Goal: Task Accomplishment & Management: Use online tool/utility

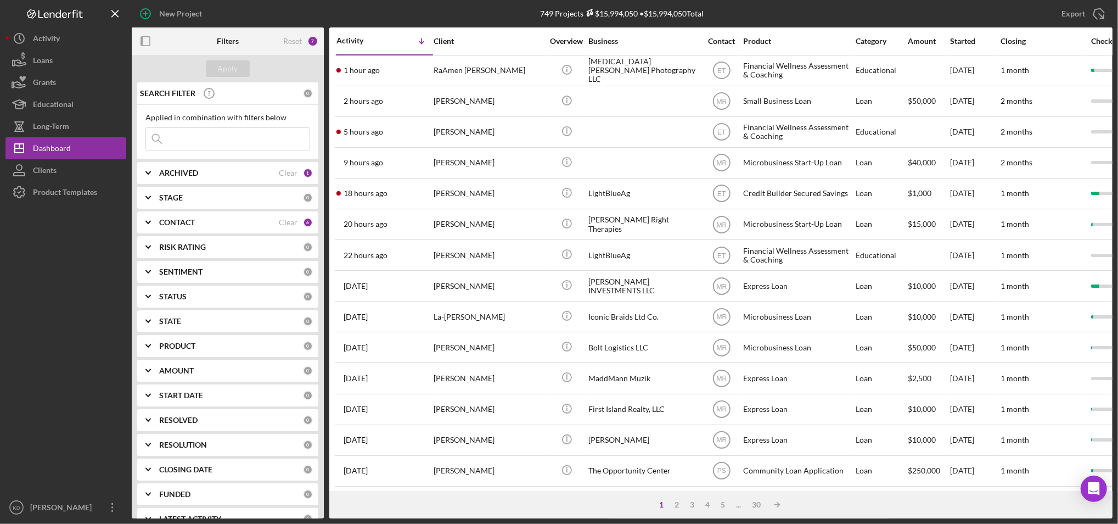
click at [385, 40] on div "Icon/Table Sort Arrow" at bounding box center [409, 41] width 48 height 22
click at [354, 38] on div "Activity" at bounding box center [361, 40] width 48 height 9
click at [354, 38] on div "Activity" at bounding box center [385, 41] width 96 height 9
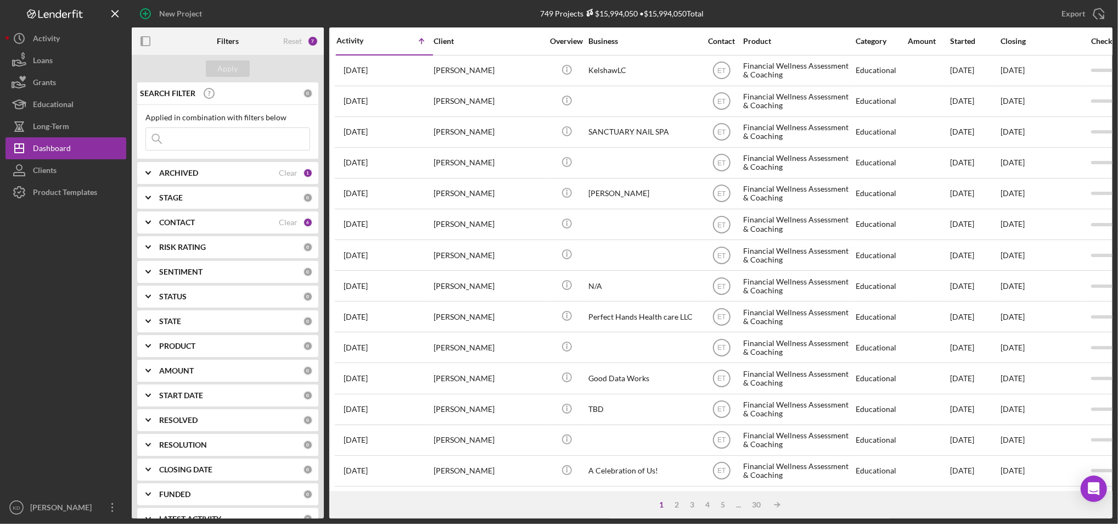
click at [354, 38] on div "Activity" at bounding box center [361, 40] width 48 height 9
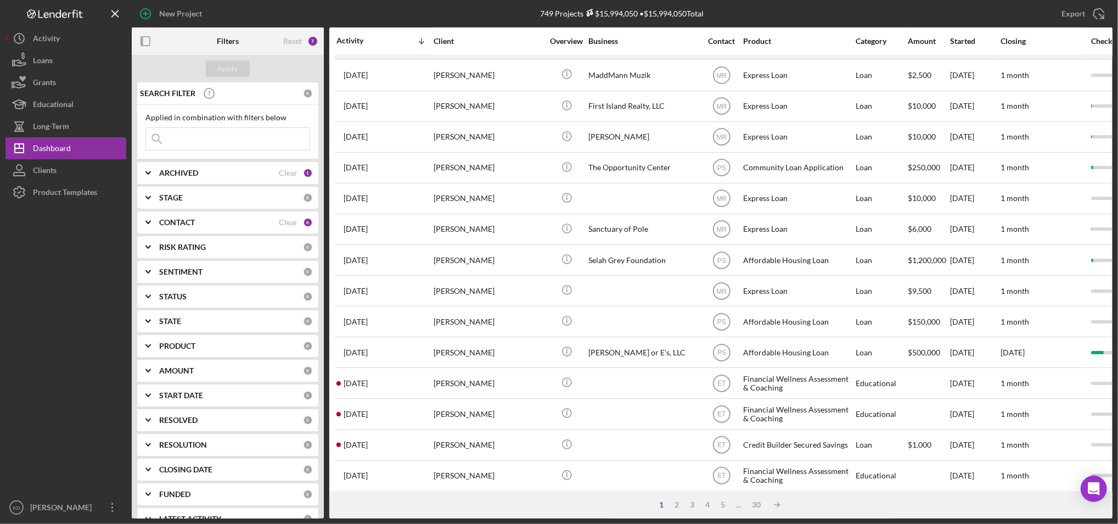
scroll to position [354, 0]
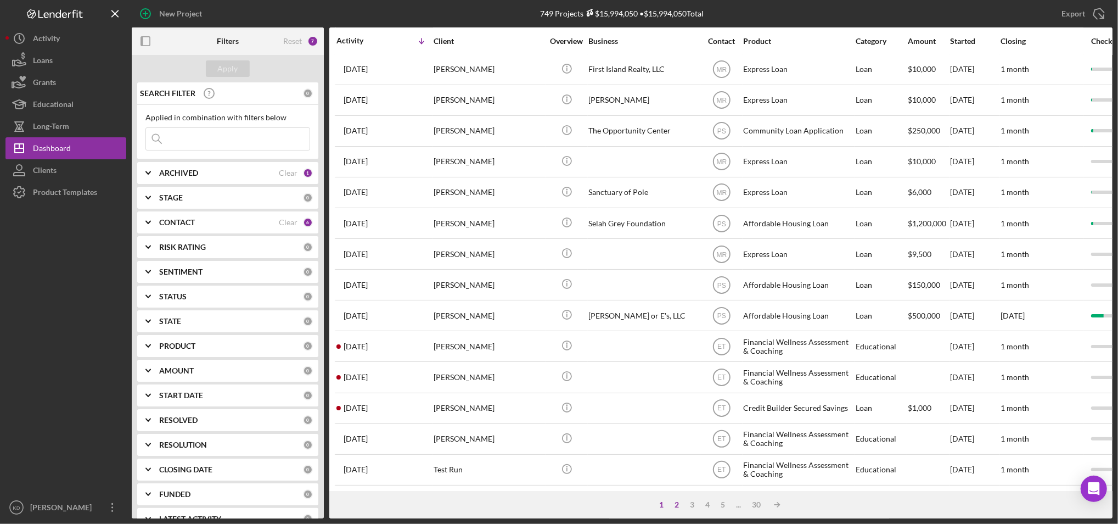
click at [675, 503] on div "2" at bounding box center [676, 504] width 15 height 9
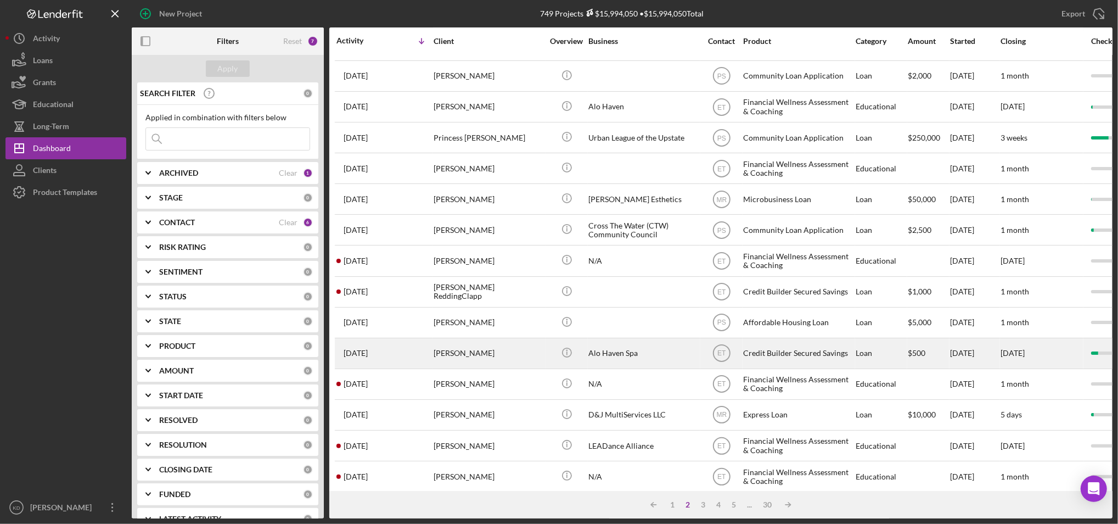
scroll to position [0, 0]
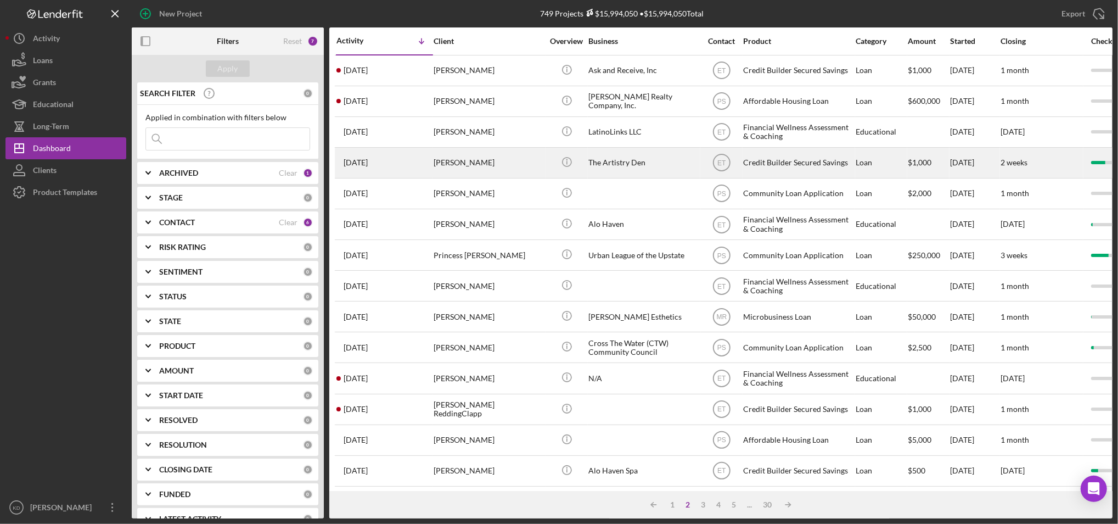
click at [612, 159] on div "The Artistry Den" at bounding box center [644, 162] width 110 height 29
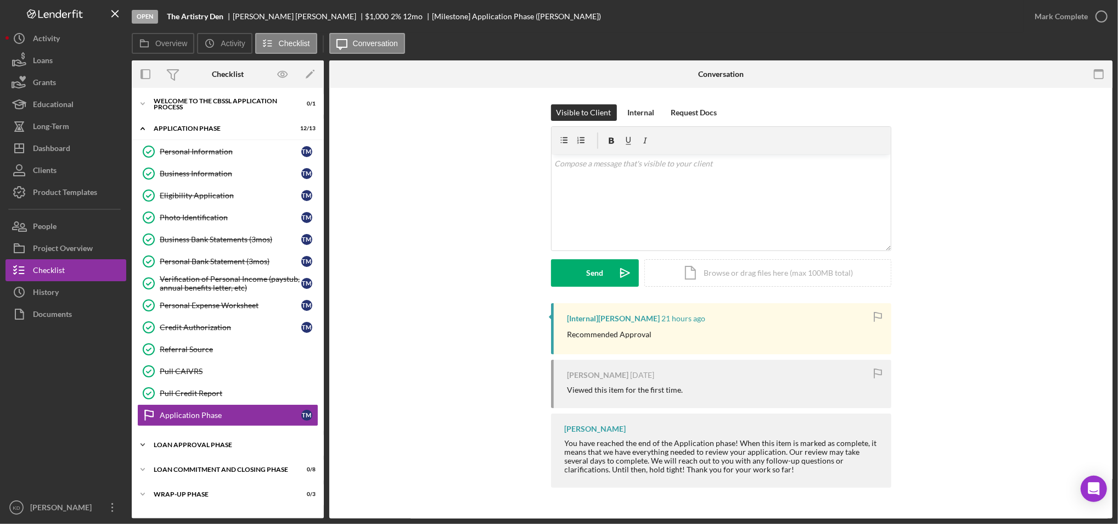
click at [242, 448] on div "Loan Approval Phase" at bounding box center [232, 444] width 156 height 7
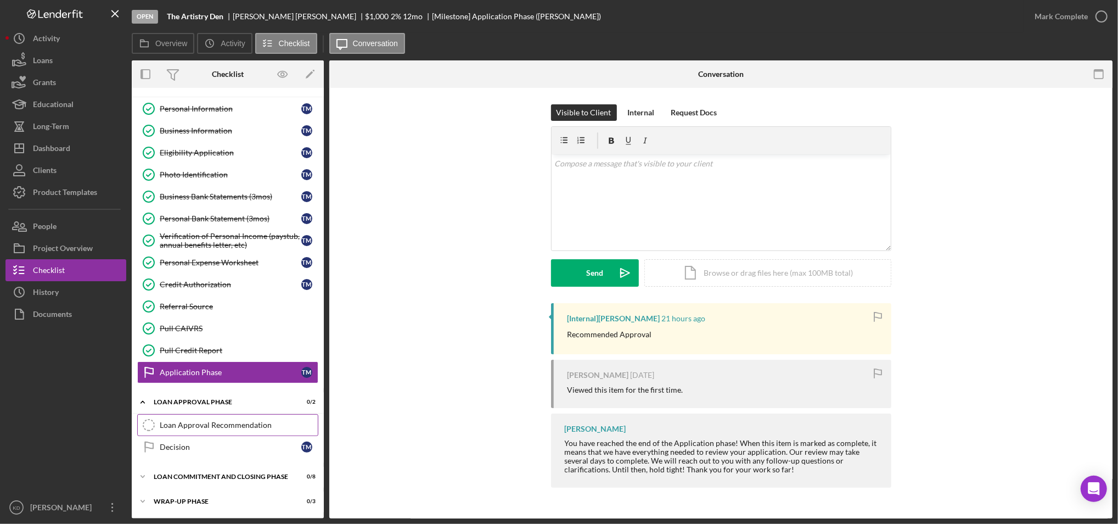
click at [242, 433] on link "Loan Approval Recommendation Loan Approval Recommendation" at bounding box center [227, 425] width 181 height 22
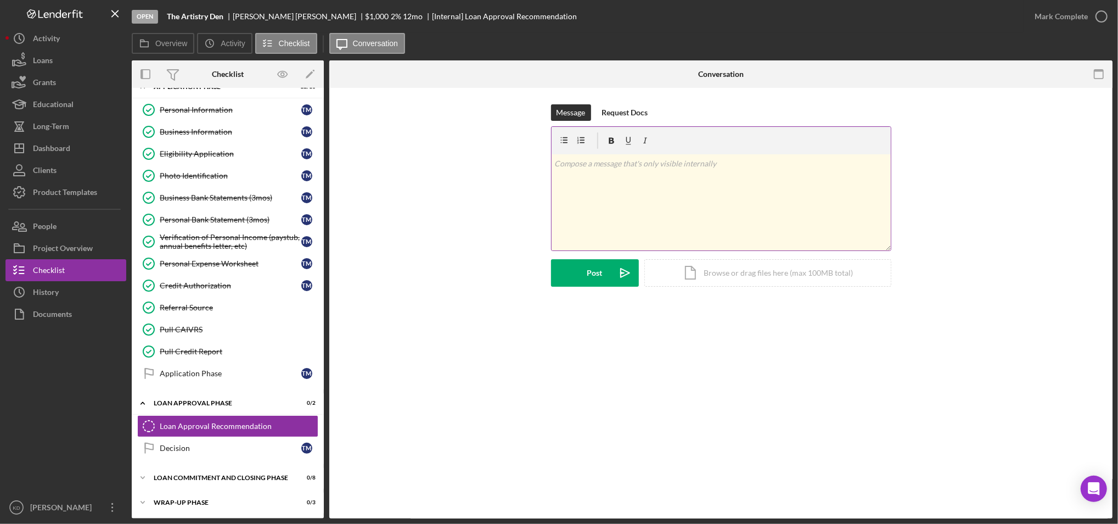
click at [675, 209] on div "v Color teal Color pink Remove color Add row above Add row below Add column bef…" at bounding box center [721, 202] width 339 height 96
click at [601, 288] on div "Message Request Docs v Color teal Color pink Remove color Add row above Add row…" at bounding box center [721, 203] width 340 height 199
click at [586, 264] on button "Post Icon/icon-invite-send" at bounding box center [595, 272] width 88 height 27
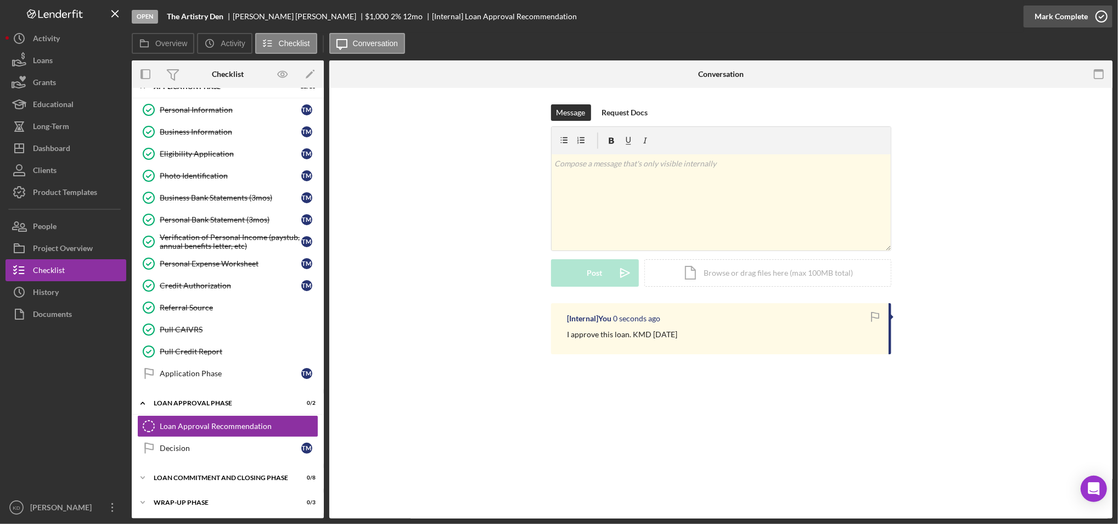
click at [1100, 23] on icon "button" at bounding box center [1101, 16] width 27 height 27
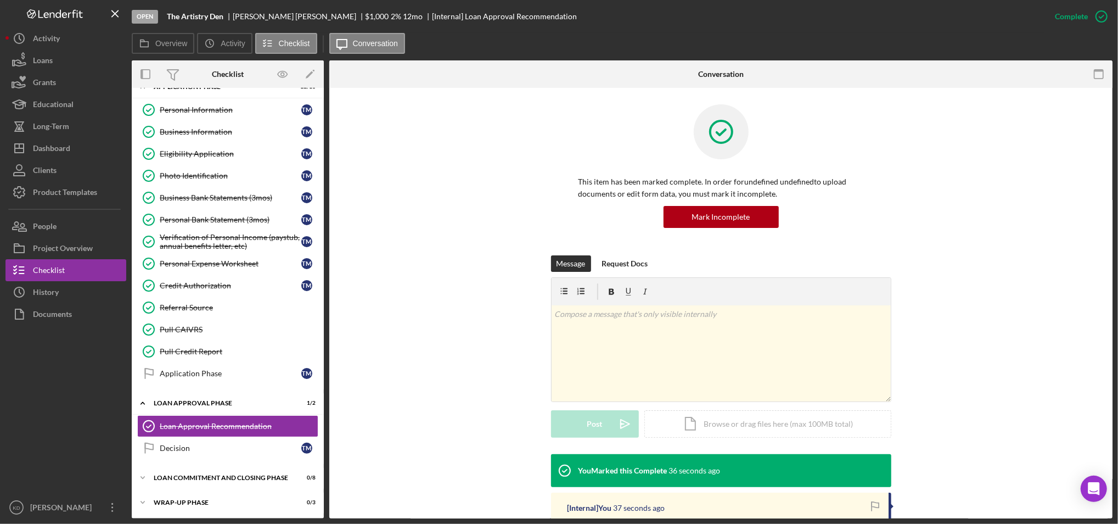
click at [959, 223] on div "This item has been marked complete. In order for undefined undefined to upload …" at bounding box center [721, 179] width 750 height 151
click at [43, 142] on div "Dashboard" at bounding box center [51, 149] width 37 height 25
